Goal: Navigation & Orientation: Understand site structure

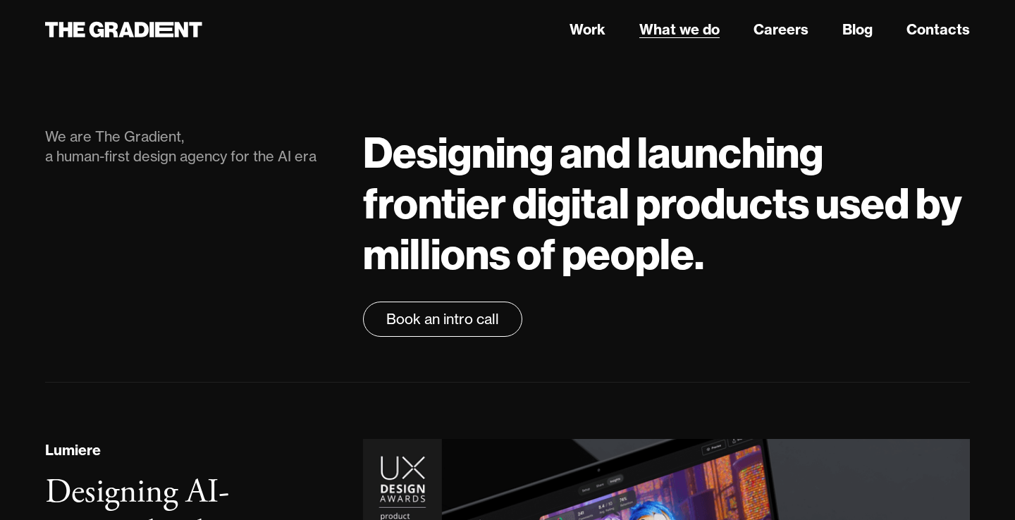
click at [668, 33] on link "What we do" at bounding box center [679, 29] width 80 height 21
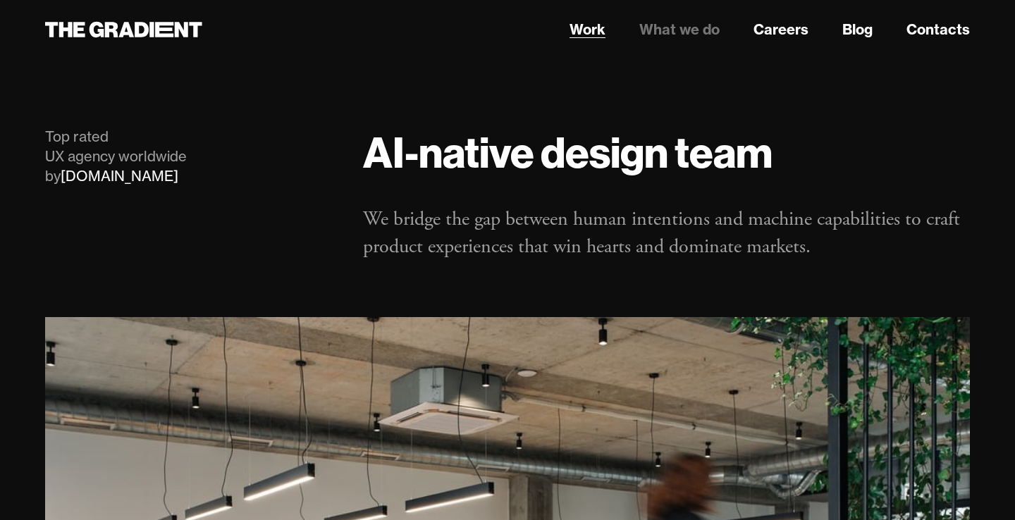
click at [594, 27] on link "Work" at bounding box center [588, 29] width 36 height 21
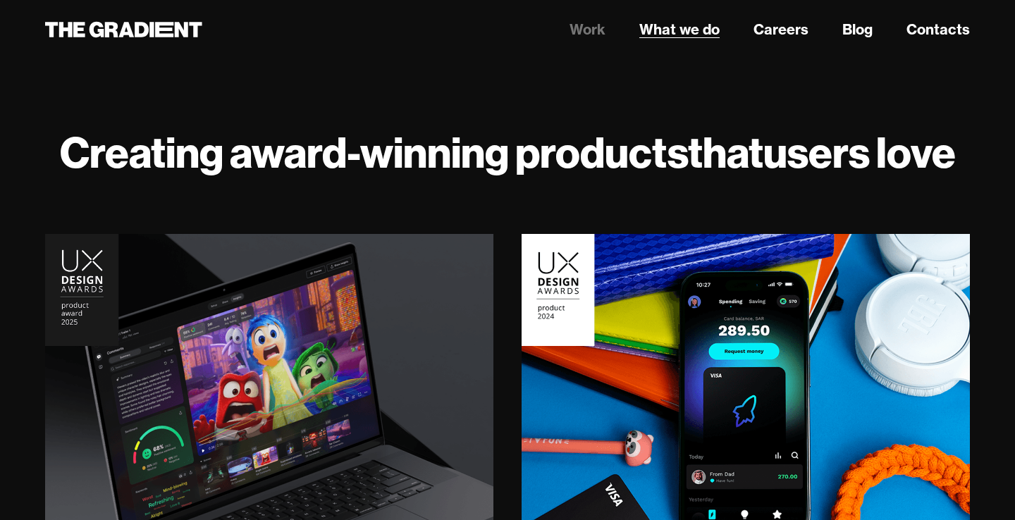
click at [678, 34] on link "What we do" at bounding box center [679, 29] width 80 height 21
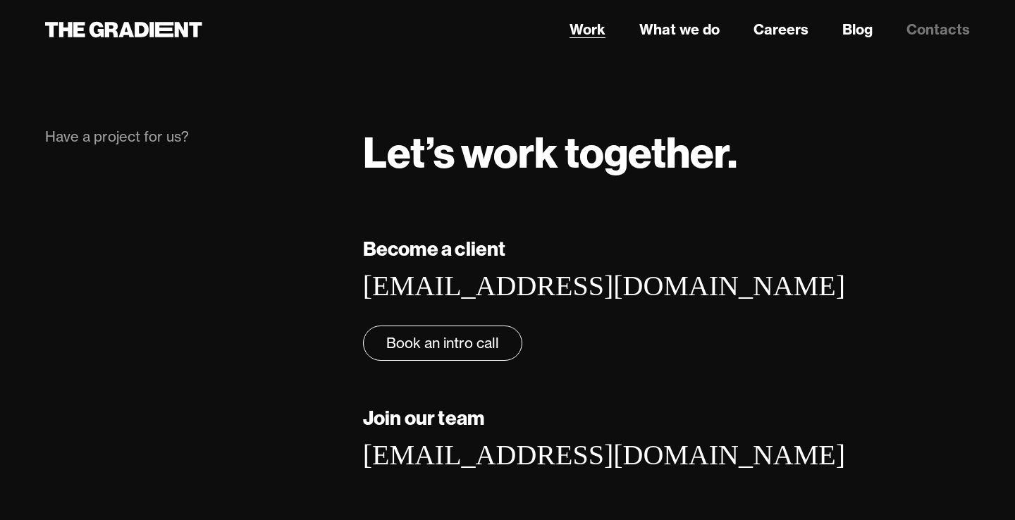
click at [577, 21] on link "Work" at bounding box center [588, 29] width 36 height 21
